Goal: Register for event/course

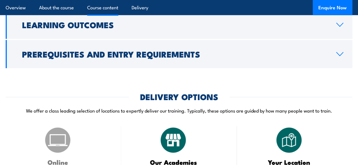
scroll to position [727, 0]
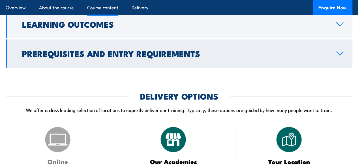
click at [342, 56] on icon at bounding box center [340, 53] width 8 height 5
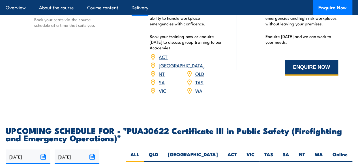
scroll to position [868, 0]
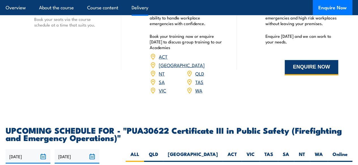
click at [295, 76] on button "ENQUIRE NOW" at bounding box center [311, 67] width 53 height 15
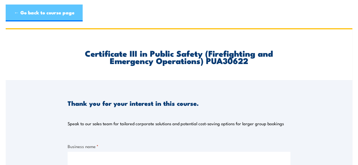
click at [48, 13] on link "← Go back to course page" at bounding box center [44, 13] width 77 height 17
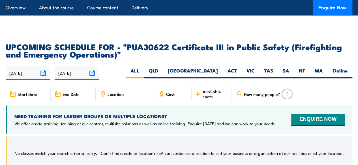
scroll to position [1002, 0]
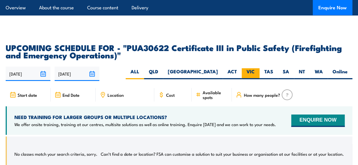
click at [252, 79] on label "VIC" at bounding box center [251, 73] width 18 height 11
click at [255, 72] on input "VIC" at bounding box center [257, 70] width 4 height 4
radio input "true"
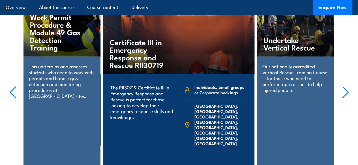
scroll to position [1232, 0]
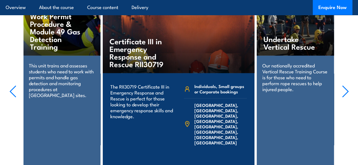
click at [344, 97] on icon "button" at bounding box center [345, 91] width 6 height 11
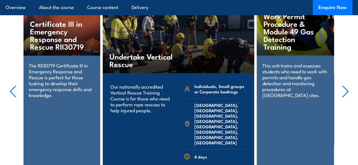
click at [344, 97] on icon "button" at bounding box center [345, 91] width 6 height 11
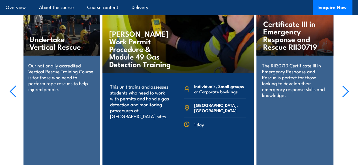
click at [344, 97] on icon "button" at bounding box center [345, 91] width 6 height 11
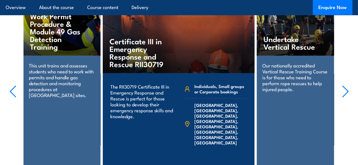
click at [344, 97] on icon "button" at bounding box center [345, 91] width 6 height 11
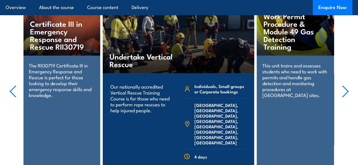
click at [344, 97] on icon "button" at bounding box center [345, 91] width 6 height 11
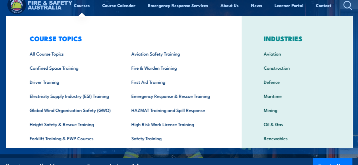
scroll to position [0, 0]
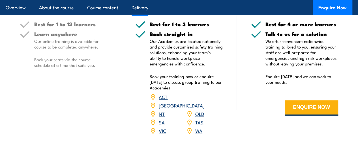
scroll to position [926, 0]
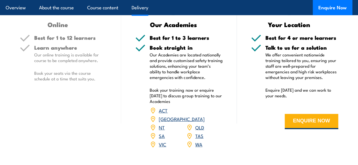
scroll to position [868, 0]
